Goal: Task Accomplishment & Management: Complete application form

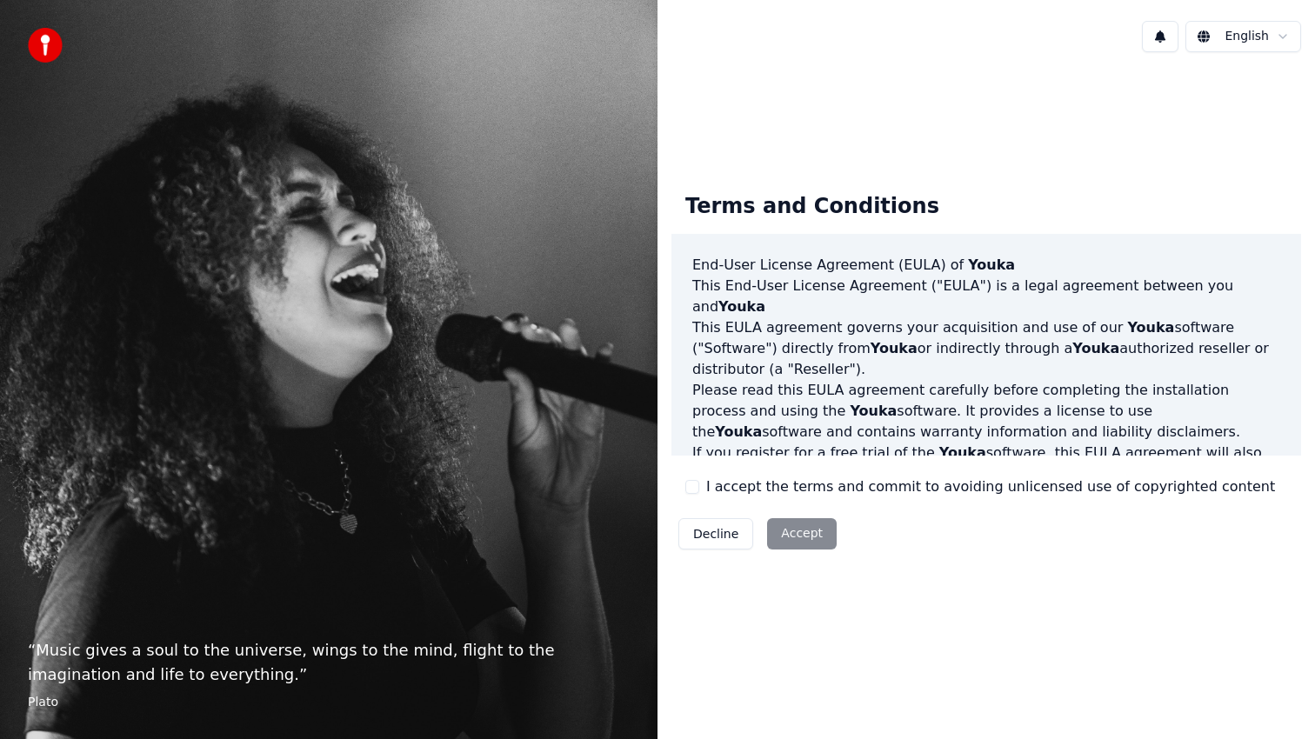
click at [699, 489] on div "I accept the terms and commit to avoiding unlicensed use of copyrighted content" at bounding box center [981, 487] width 590 height 21
click at [692, 490] on button "I accept the terms and commit to avoiding unlicensed use of copyrighted content" at bounding box center [693, 487] width 14 height 14
click at [797, 536] on button "Accept" at bounding box center [802, 534] width 70 height 31
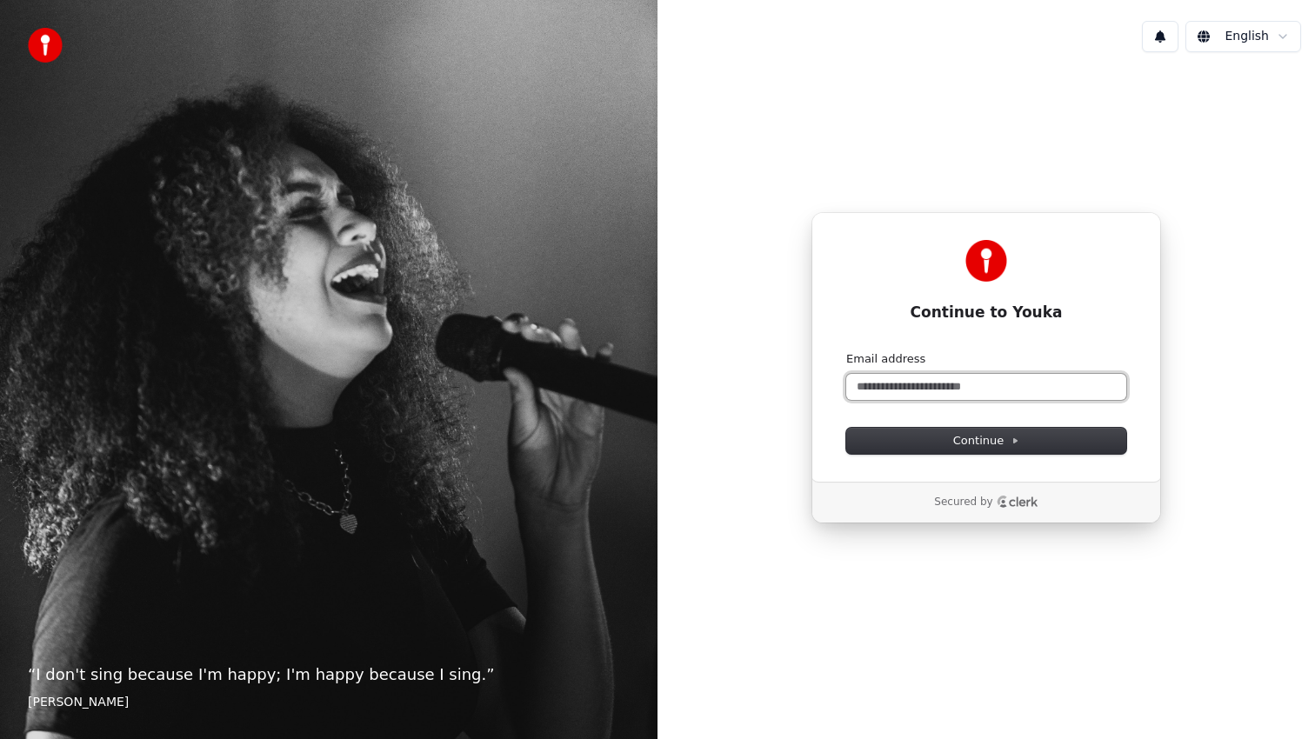
click at [905, 390] on input "Email address" at bounding box center [986, 387] width 280 height 26
